Goal: Task Accomplishment & Management: Use online tool/utility

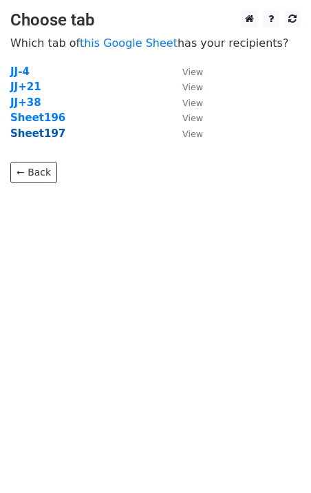
click at [25, 137] on strong "Sheet197" at bounding box center [37, 133] width 55 height 12
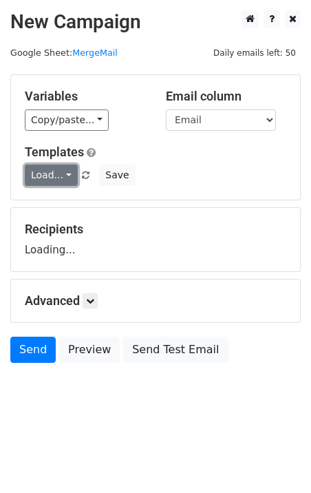
click at [47, 186] on link "Load..." at bounding box center [51, 174] width 53 height 21
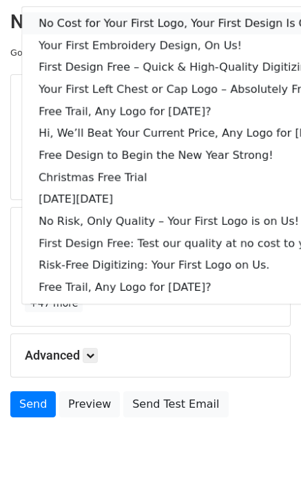
drag, startPoint x: 116, startPoint y: 20, endPoint x: 98, endPoint y: 34, distance: 22.6
click at [117, 20] on link "No Cost for Your First Logo, Your First Design Is On Us!" at bounding box center [188, 23] width 332 height 22
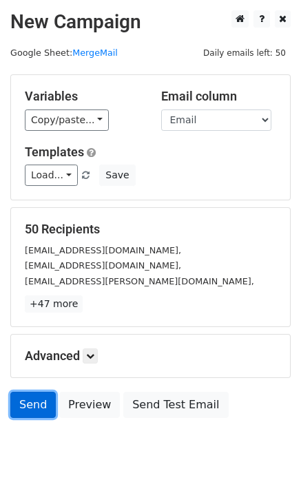
click at [27, 402] on link "Send" at bounding box center [32, 405] width 45 height 26
